Goal: Task Accomplishment & Management: Use online tool/utility

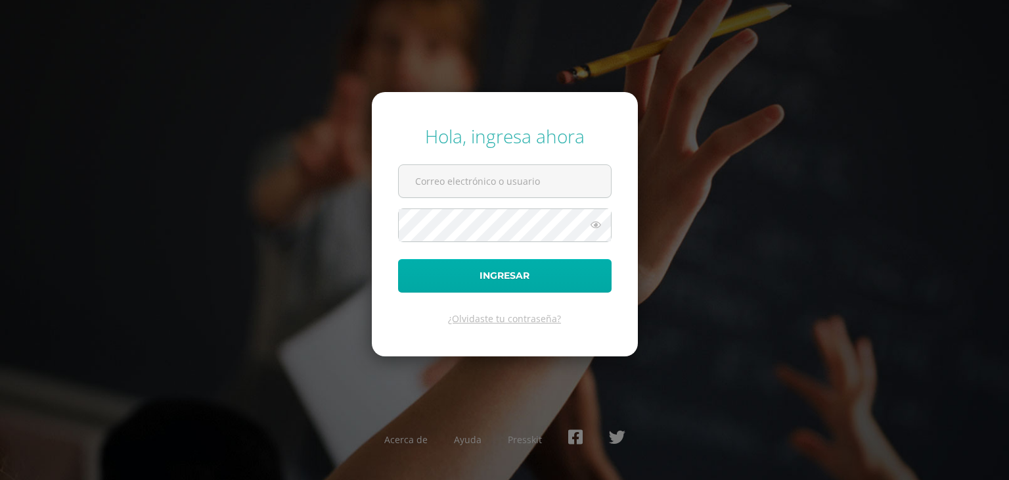
type input "279@laestrella.edu.gt"
click at [413, 269] on button "Ingresar" at bounding box center [504, 275] width 213 height 33
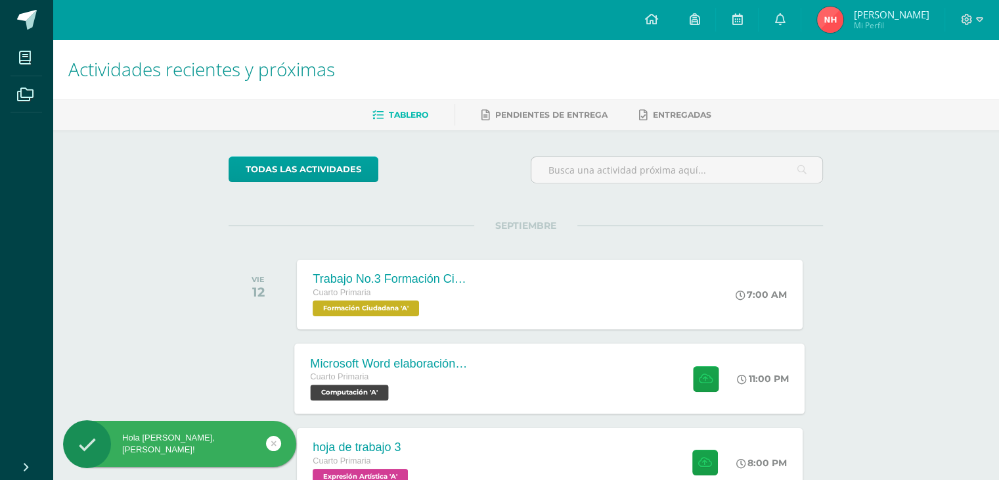
click at [349, 370] on div "Cuarto Primaria" at bounding box center [390, 377] width 159 height 14
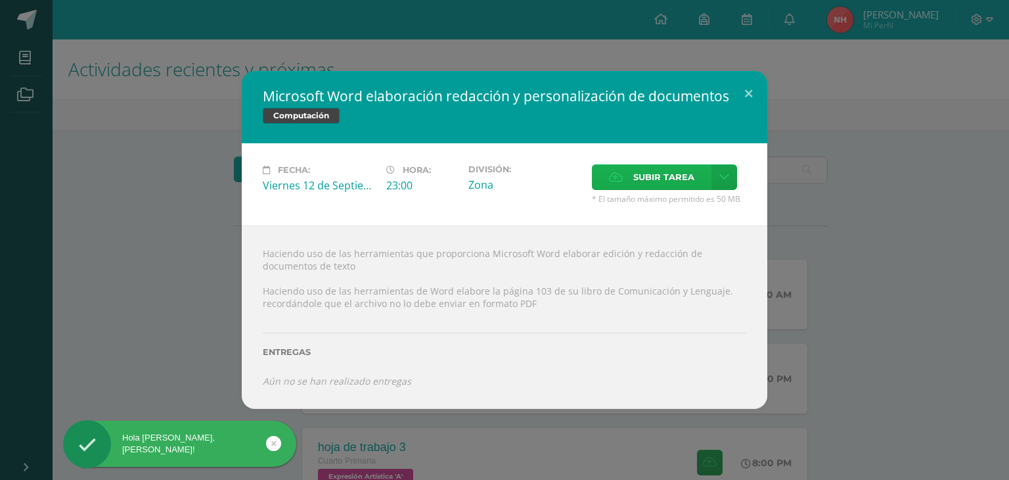
click at [635, 177] on span "Subir tarea" at bounding box center [663, 177] width 61 height 24
click at [0, 0] on input "Subir tarea" at bounding box center [0, 0] width 0 height 0
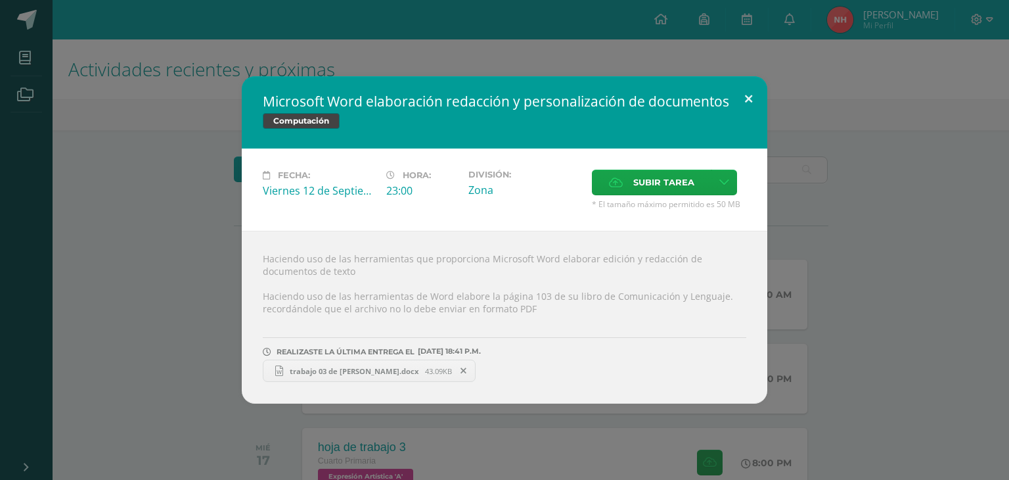
click at [747, 95] on button at bounding box center [748, 98] width 37 height 45
